Goal: Information Seeking & Learning: Learn about a topic

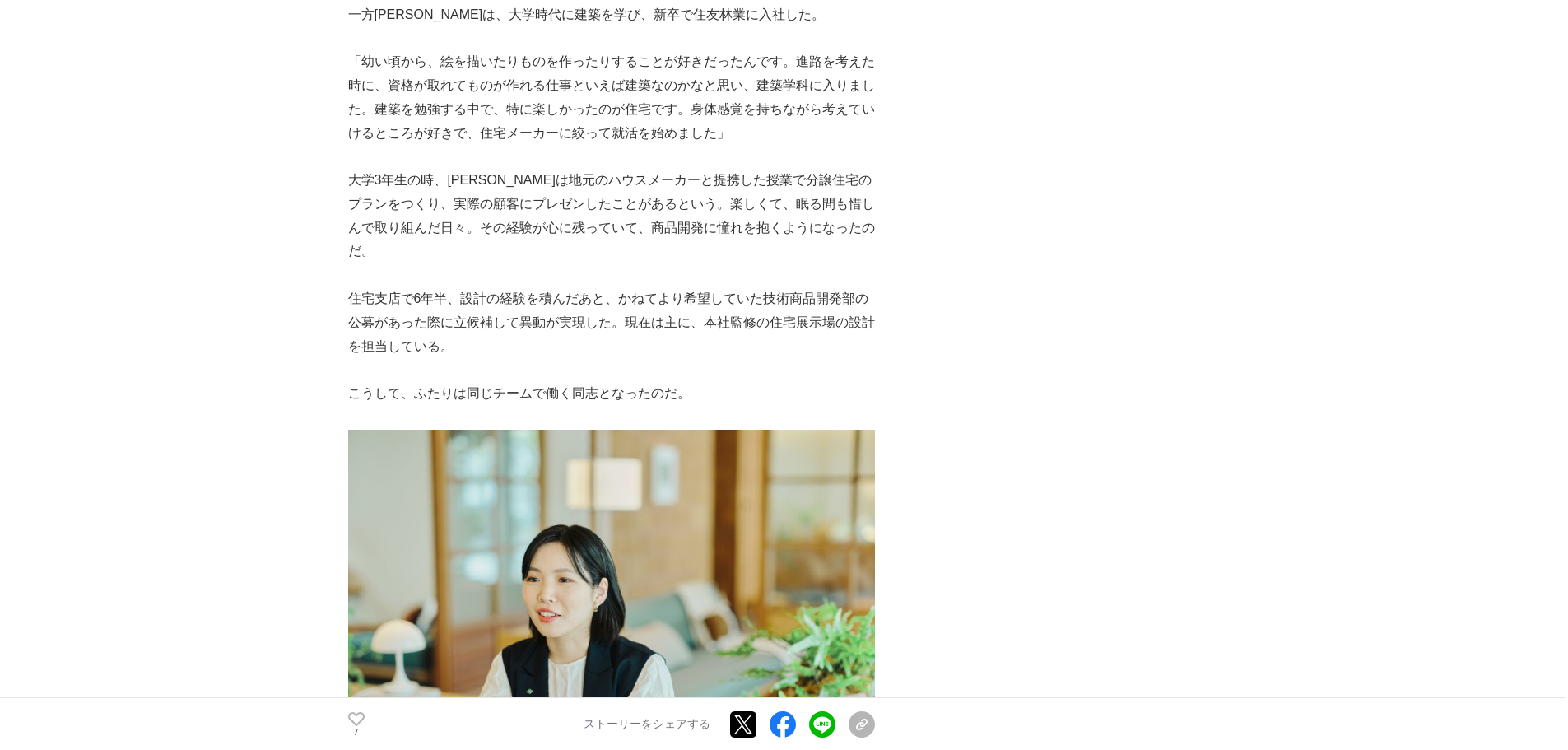
scroll to position [2388, 0]
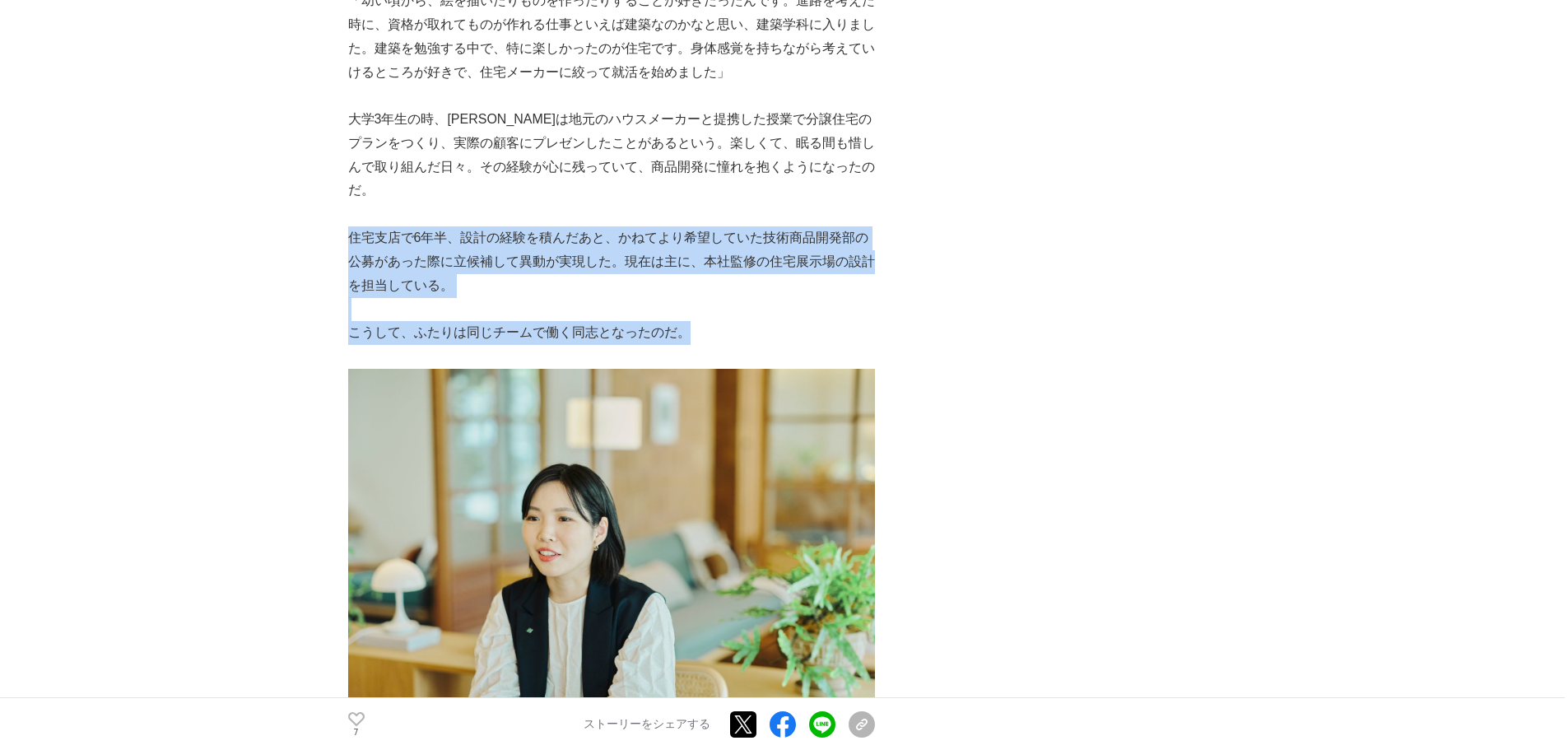
drag, startPoint x: 348, startPoint y: 211, endPoint x: 783, endPoint y: 312, distance: 446.6
click at [723, 321] on p "こうして、ふたりは同じチームで働く同志となったのだ。" at bounding box center [612, 333] width 527 height 24
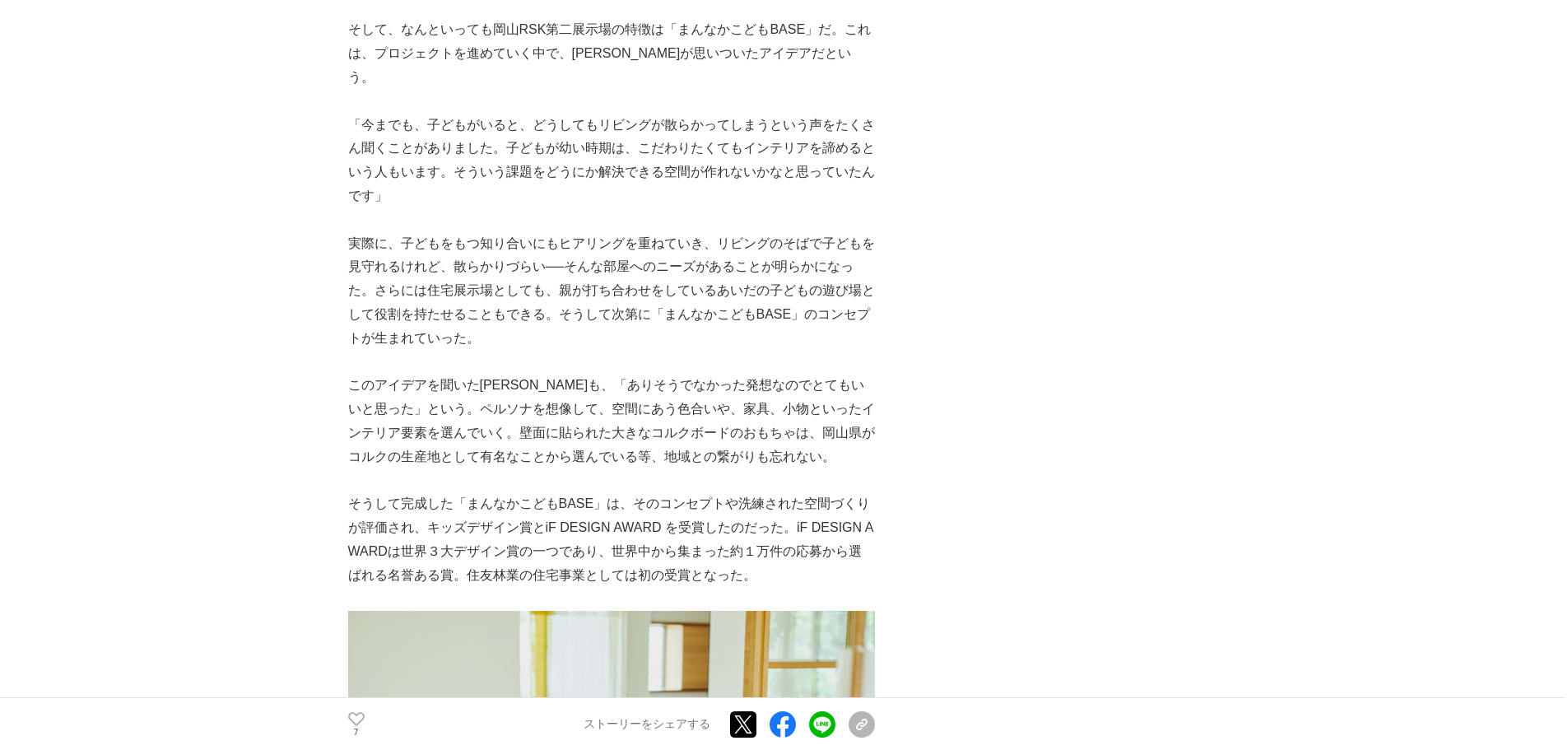
scroll to position [5434, 0]
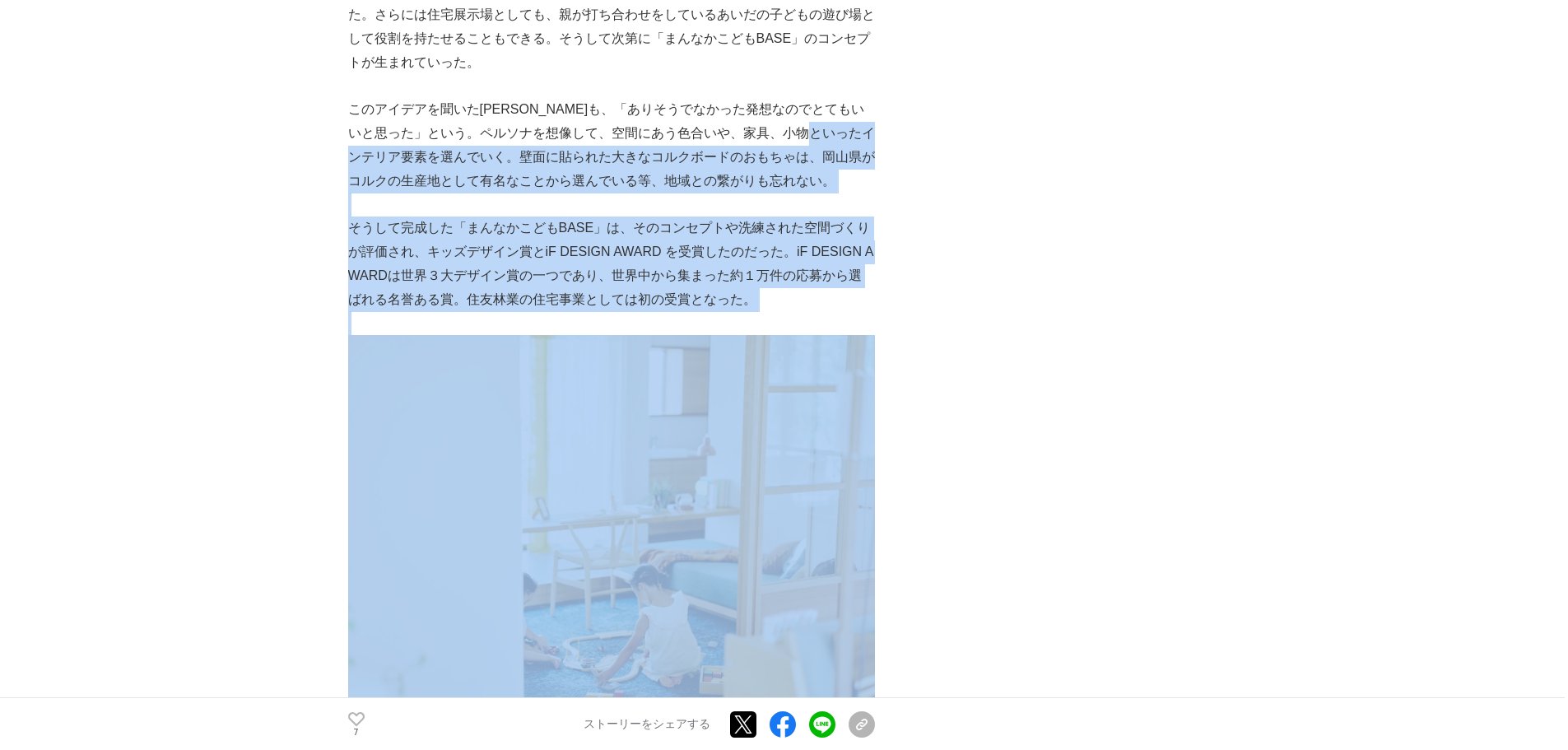
drag, startPoint x: 856, startPoint y: 257, endPoint x: 846, endPoint y: 436, distance: 179.3
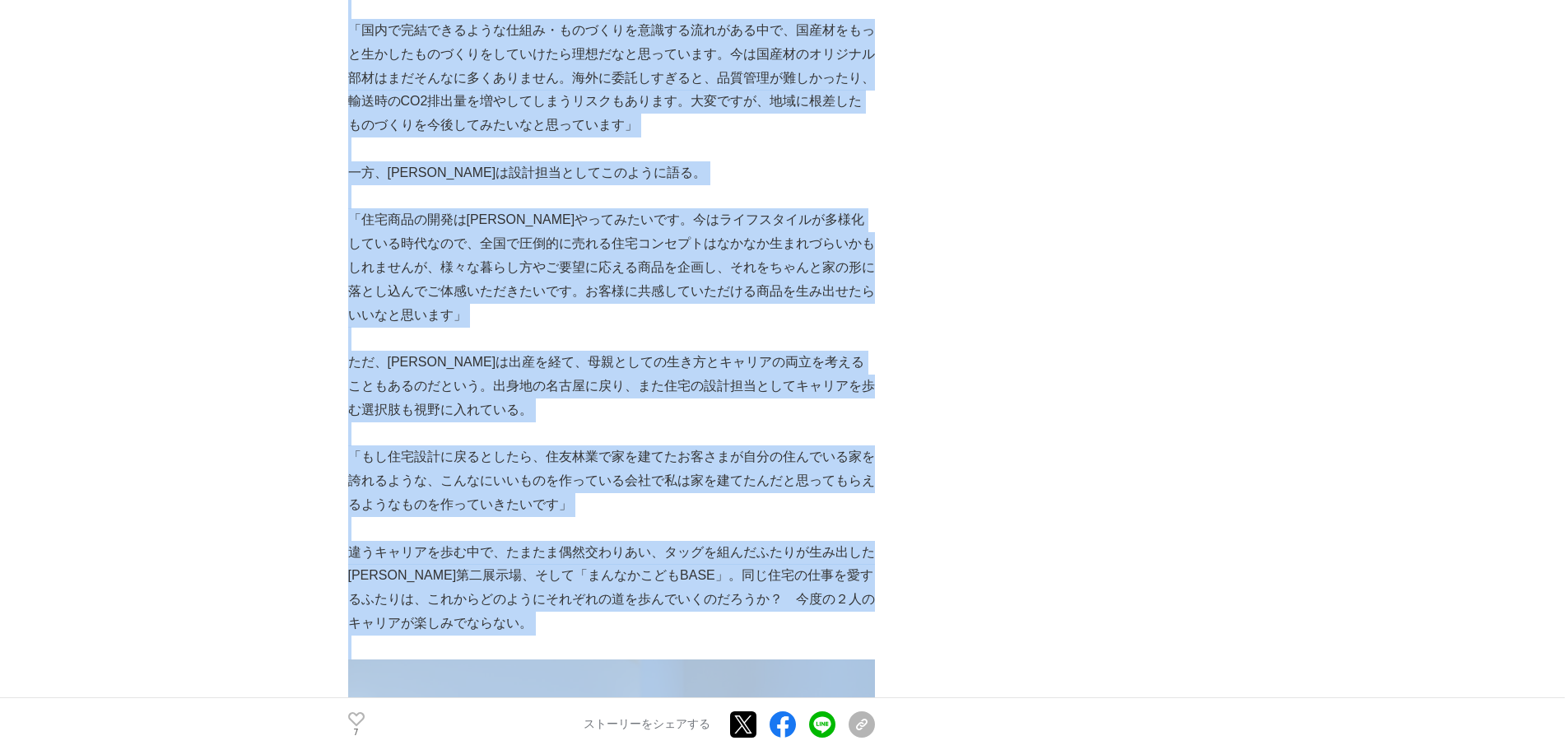
scroll to position [7739, 0]
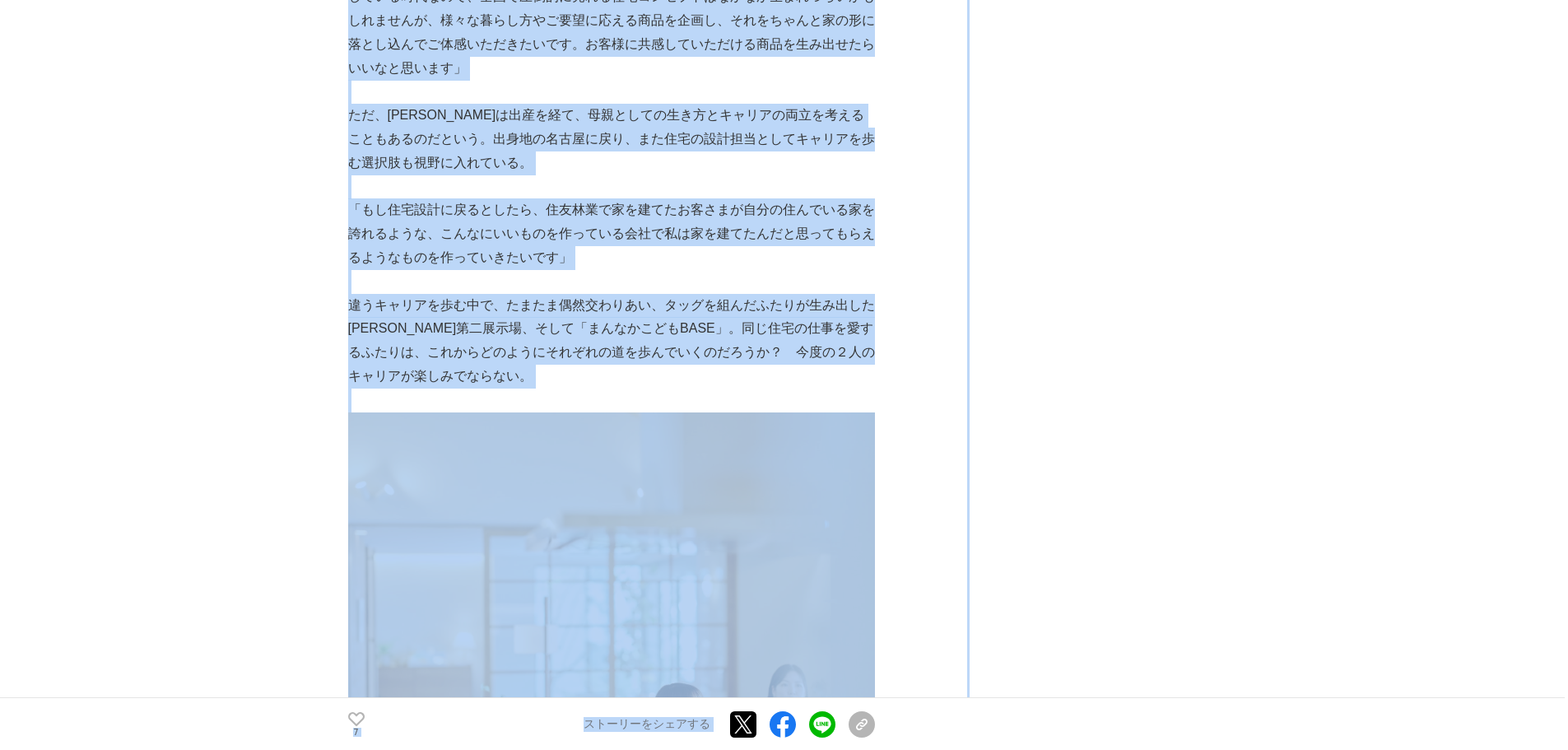
drag, startPoint x: 429, startPoint y: 489, endPoint x: 1037, endPoint y: 556, distance: 611.7
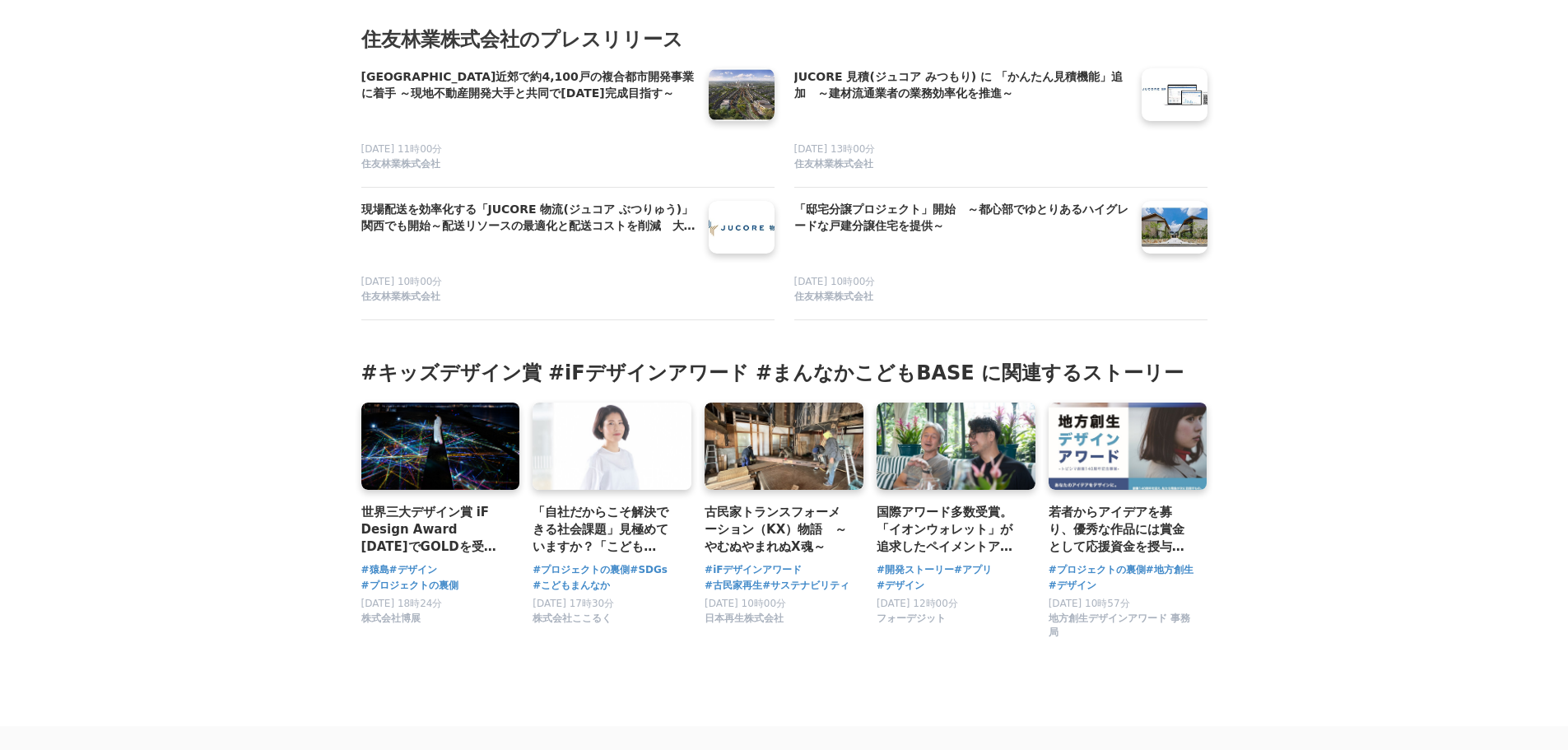
scroll to position [9767, 0]
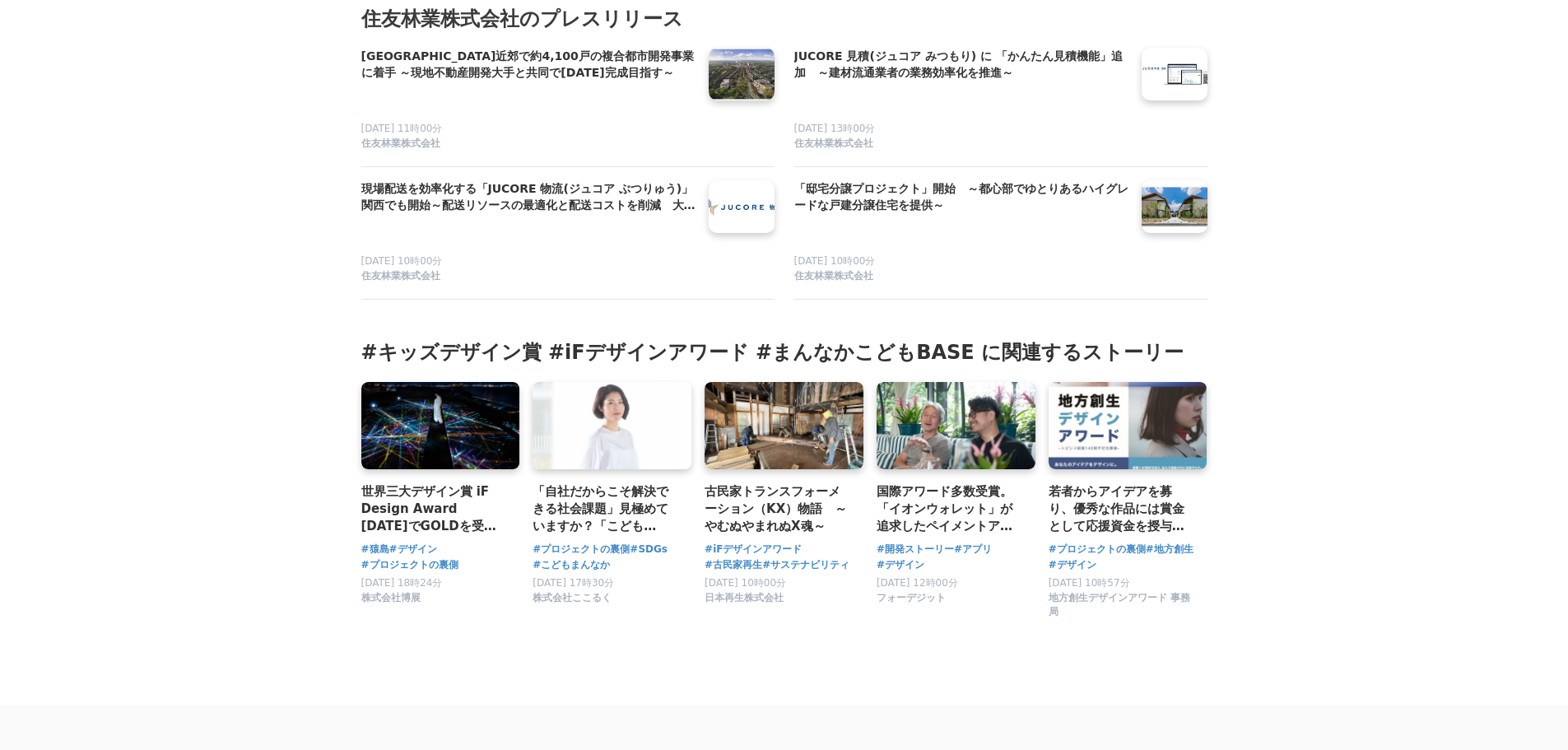
scroll to position [9438, 0]
